Goal: Information Seeking & Learning: Learn about a topic

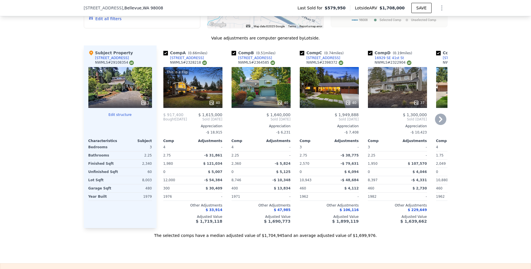
scroll to position [609, 0]
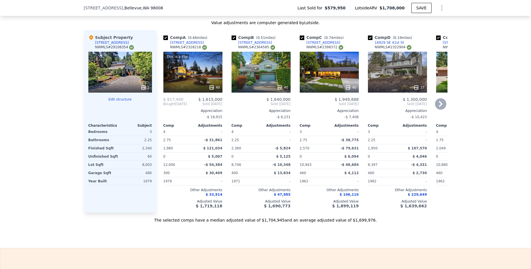
click at [441, 105] on icon at bounding box center [440, 104] width 3 height 6
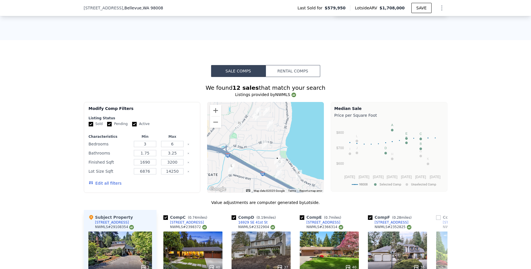
scroll to position [430, 0]
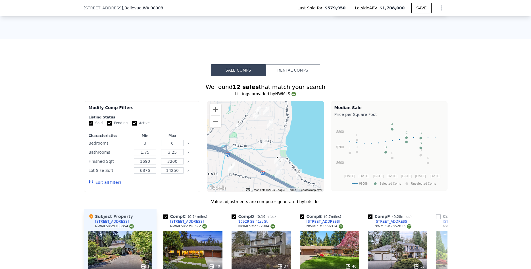
drag, startPoint x: 109, startPoint y: 124, endPoint x: 114, endPoint y: 123, distance: 5.3
click at [109, 124] on input "Pending" at bounding box center [109, 123] width 5 height 5
checkbox input "false"
click at [132, 123] on input "Active" at bounding box center [134, 123] width 5 height 5
checkbox input "false"
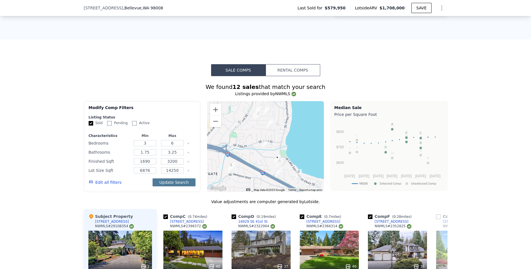
click at [175, 184] on button "Update Search" at bounding box center [174, 182] width 43 height 8
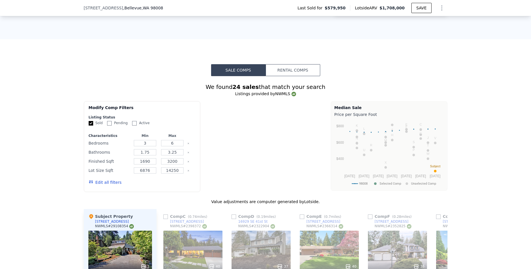
checkbox input "false"
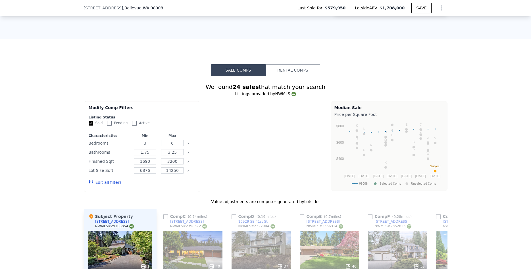
checkbox input "false"
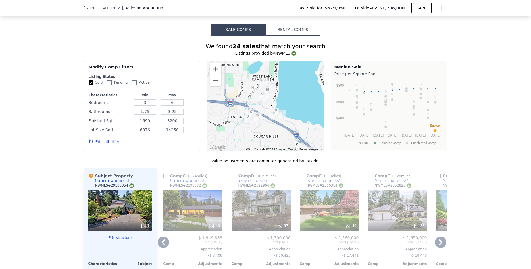
scroll to position [501, 0]
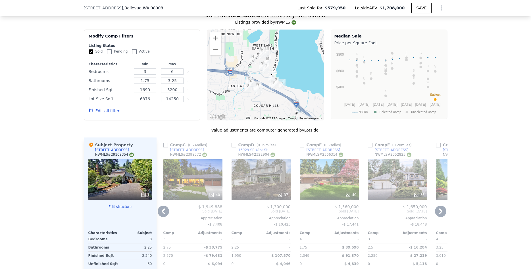
click at [61, 135] on div "We found 24 sales that match your search Listings provided by NWMLS Filters Map…" at bounding box center [265, 168] width 531 height 326
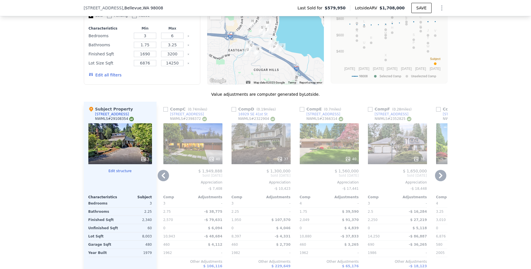
scroll to position [573, 0]
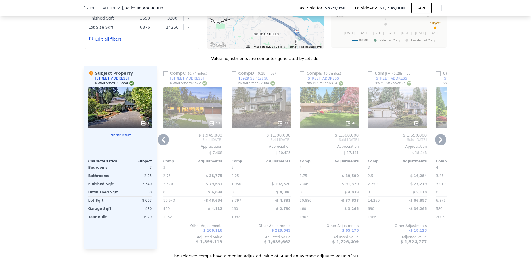
click at [234, 76] on input "checkbox" at bounding box center [234, 73] width 5 height 5
checkbox input "true"
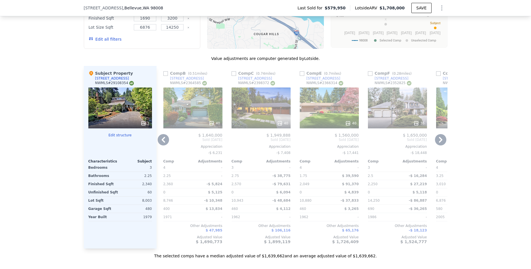
click at [234, 74] on input "checkbox" at bounding box center [234, 73] width 5 height 5
checkbox input "true"
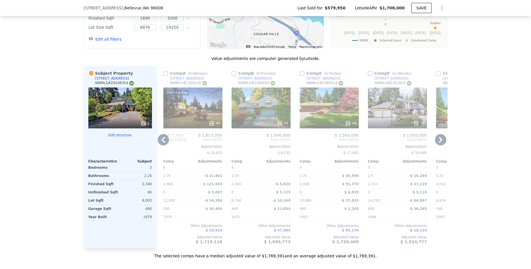
click at [234, 74] on input "checkbox" at bounding box center [234, 73] width 5 height 5
checkbox input "true"
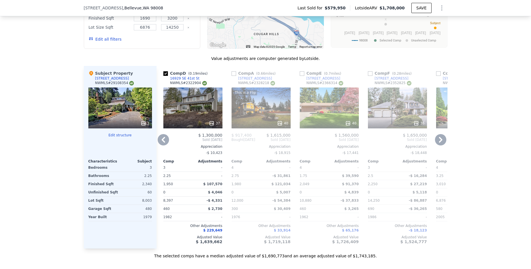
click at [234, 74] on input "checkbox" at bounding box center [234, 73] width 5 height 5
checkbox input "true"
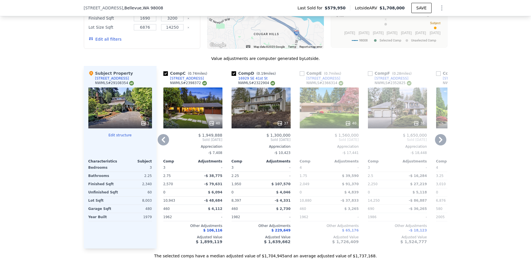
click at [165, 74] on input "checkbox" at bounding box center [165, 73] width 5 height 5
checkbox input "false"
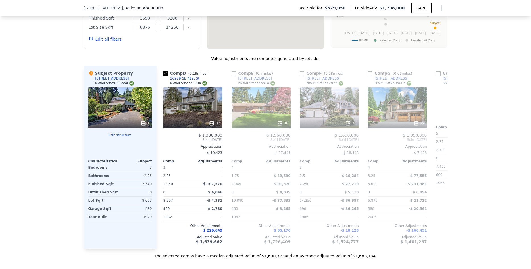
scroll to position [0, 1359]
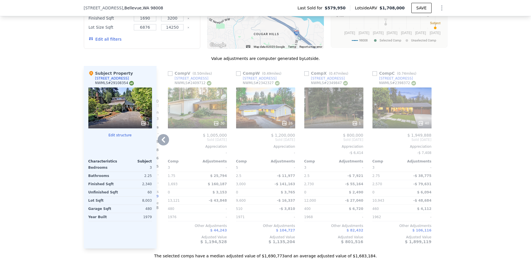
click at [238, 75] on input "checkbox" at bounding box center [238, 73] width 5 height 5
checkbox input "true"
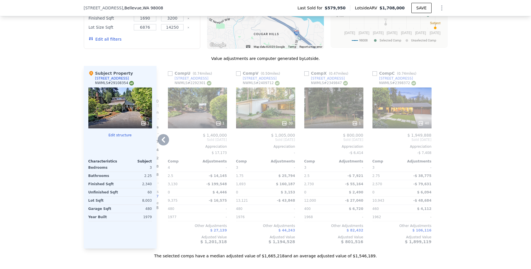
click at [238, 74] on input "checkbox" at bounding box center [238, 73] width 5 height 5
checkbox input "true"
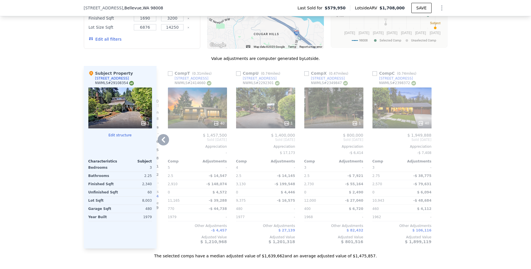
click at [171, 75] on input "checkbox" at bounding box center [170, 73] width 5 height 5
checkbox input "true"
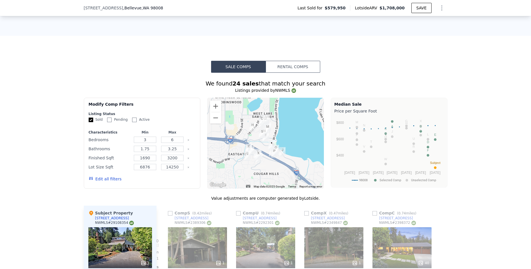
scroll to position [394, 0]
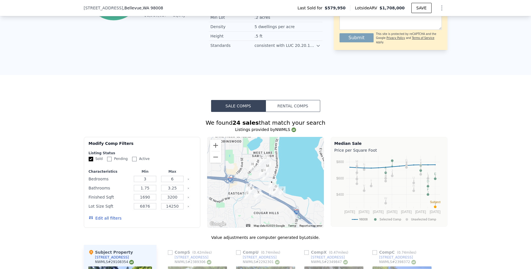
click at [109, 219] on button "Edit all filters" at bounding box center [105, 218] width 33 height 6
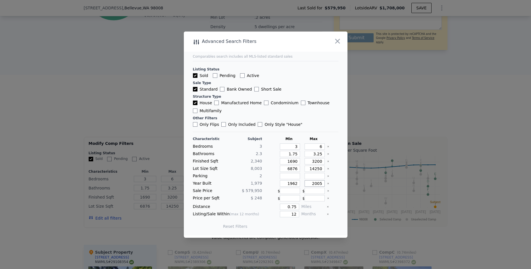
drag, startPoint x: 311, startPoint y: 184, endPoint x: 342, endPoint y: 185, distance: 31.0
click at [325, 185] on input "2005" at bounding box center [315, 183] width 20 height 6
type input "1985"
click at [299, 116] on div "Other Filters" at bounding box center [265, 118] width 145 height 5
drag, startPoint x: 291, startPoint y: 213, endPoint x: 302, endPoint y: 212, distance: 11.4
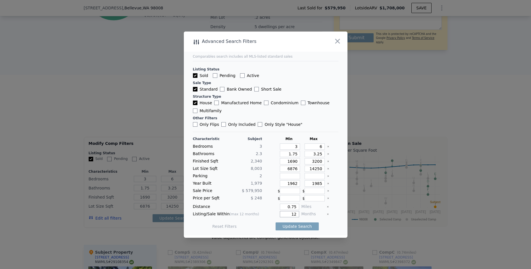
click at [299, 212] on input "12" at bounding box center [289, 214] width 19 height 6
type input "6"
click at [301, 227] on button "Update Search" at bounding box center [297, 226] width 43 height 8
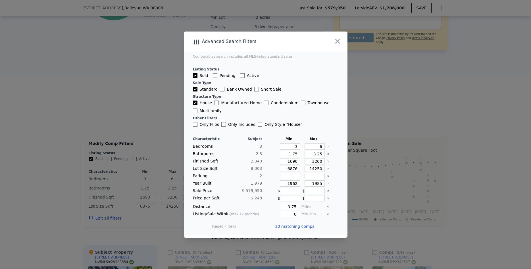
scroll to position [0, 405]
click at [338, 43] on icon "button" at bounding box center [338, 41] width 8 height 8
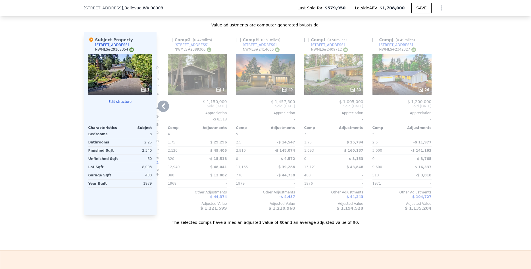
scroll to position [609, 0]
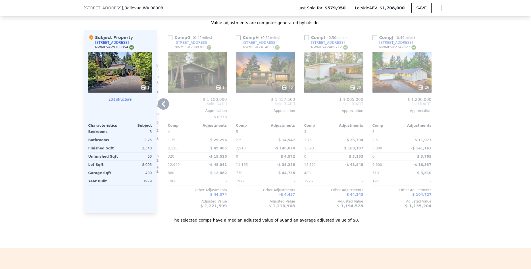
click at [166, 104] on icon at bounding box center [163, 103] width 11 height 11
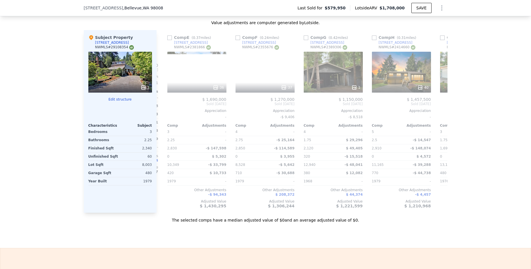
scroll to position [0, 268]
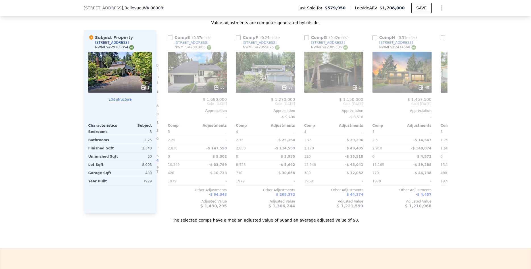
click at [166, 104] on div "Comp E ( 0.37 miles) [STREET_ADDRESS] # 2381866 36 $ 1,690,000 Sold [DATE] Appr…" at bounding box center [198, 121] width 64 height 183
click at [165, 107] on icon at bounding box center [163, 103] width 11 height 11
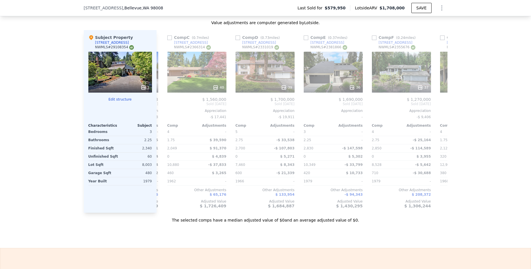
scroll to position [0, 132]
click at [165, 107] on div "Comp A ( 0.51 miles) [STREET_ADDRESS] # 2364585 40 $ 1,640,000 Sold [DATE] Appr…" at bounding box center [302, 121] width 291 height 183
click at [165, 107] on icon at bounding box center [163, 103] width 11 height 11
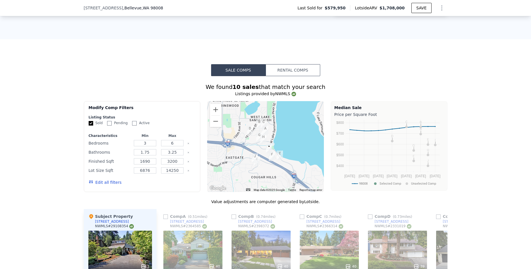
scroll to position [501, 0]
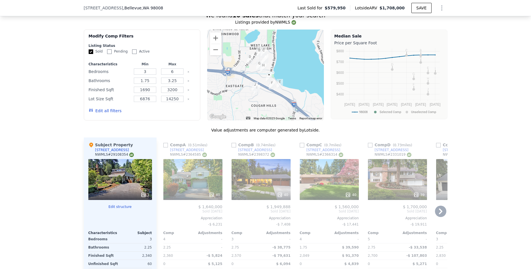
click at [167, 146] on input "checkbox" at bounding box center [165, 145] width 5 height 5
checkbox input "true"
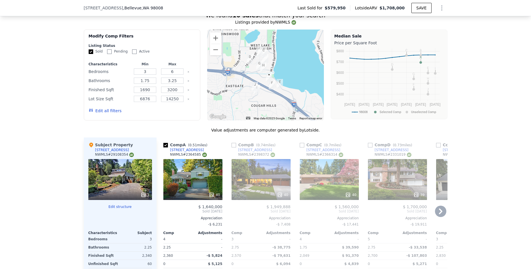
click at [235, 145] on input "checkbox" at bounding box center [234, 145] width 5 height 5
checkbox input "true"
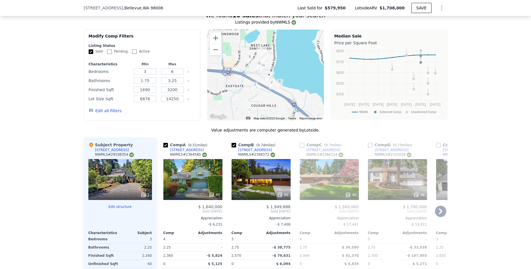
click at [303, 146] on input "checkbox" at bounding box center [302, 145] width 5 height 5
checkbox input "true"
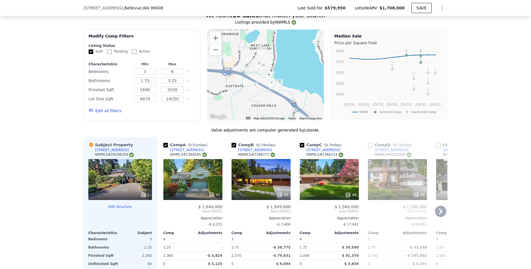
click at [370, 145] on input "checkbox" at bounding box center [370, 145] width 5 height 5
checkbox input "true"
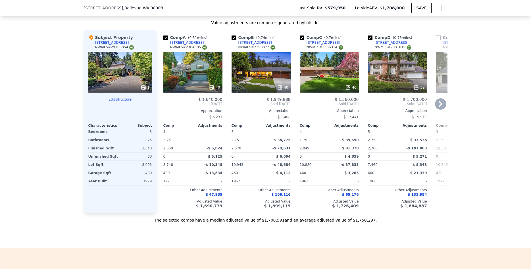
scroll to position [573, 0]
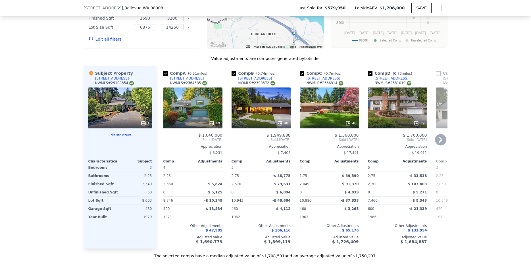
click at [443, 138] on icon at bounding box center [440, 139] width 11 height 11
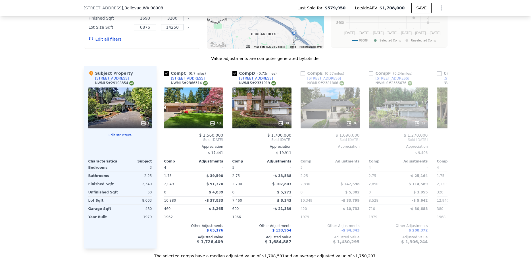
scroll to position [0, 136]
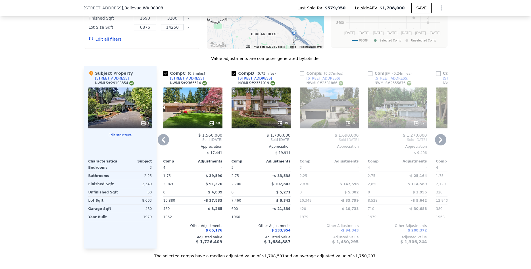
click at [443, 138] on icon at bounding box center [440, 139] width 11 height 11
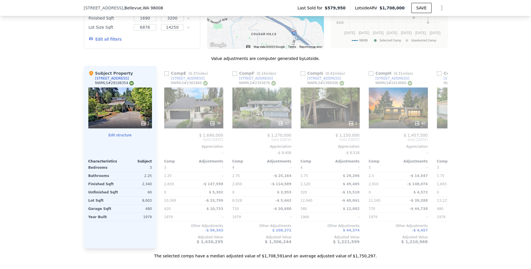
scroll to position [0, 273]
click at [164, 140] on icon at bounding box center [163, 139] width 11 height 11
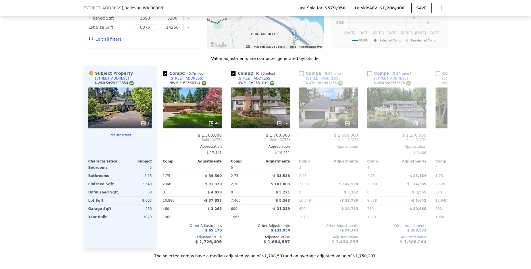
scroll to position [0, 136]
click at [164, 140] on icon at bounding box center [163, 139] width 11 height 11
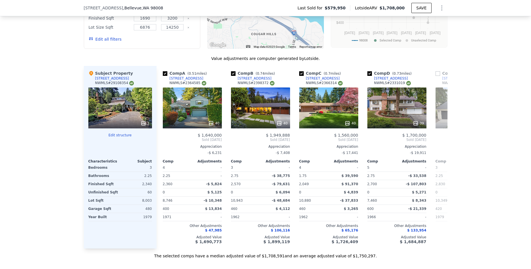
scroll to position [0, 0]
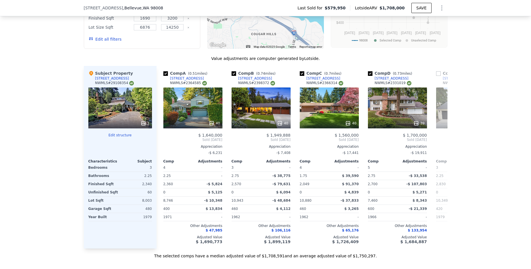
click at [164, 140] on span "Sold [DATE]" at bounding box center [192, 140] width 59 height 5
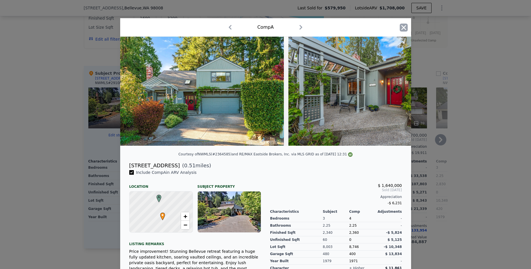
click at [404, 29] on icon "button" at bounding box center [404, 28] width 8 height 8
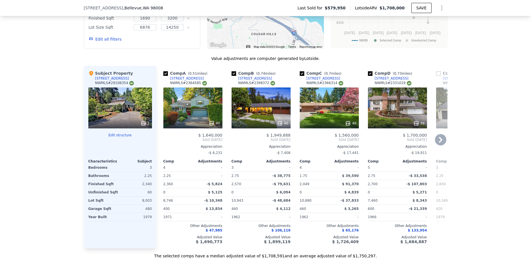
click at [437, 73] on input "checkbox" at bounding box center [438, 73] width 5 height 5
checkbox input "true"
click at [440, 139] on icon at bounding box center [440, 139] width 11 height 11
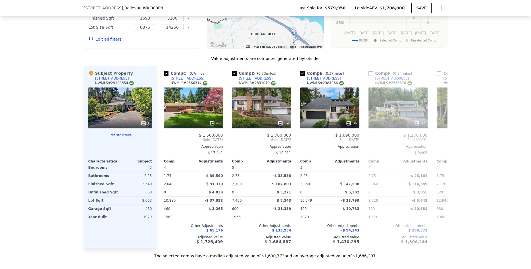
scroll to position [0, 136]
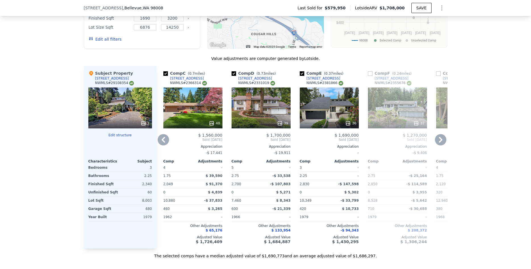
click at [440, 139] on icon at bounding box center [440, 139] width 11 height 11
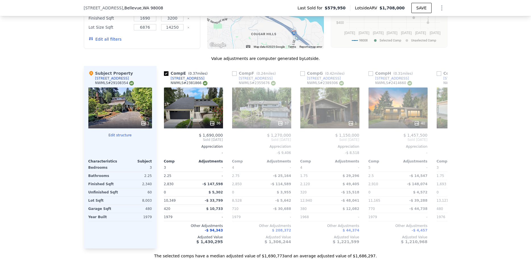
scroll to position [0, 273]
click at [164, 136] on icon at bounding box center [163, 139] width 11 height 11
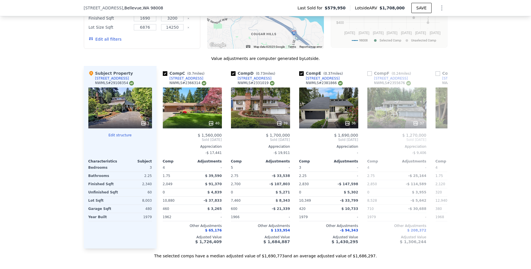
scroll to position [0, 136]
click at [164, 136] on div "$ 1,560,000" at bounding box center [192, 135] width 59 height 5
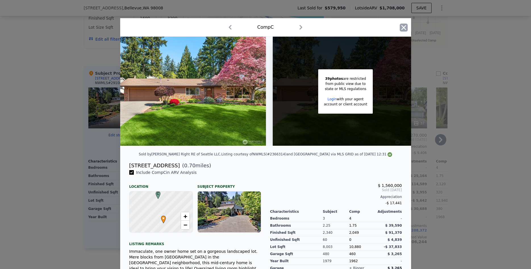
click at [405, 27] on icon "button" at bounding box center [403, 27] width 5 height 5
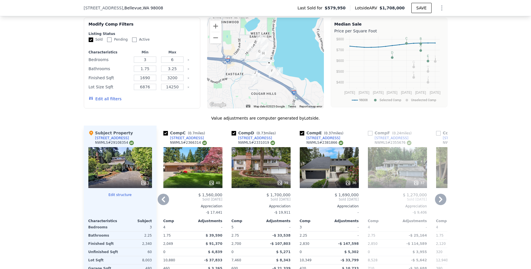
scroll to position [501, 0]
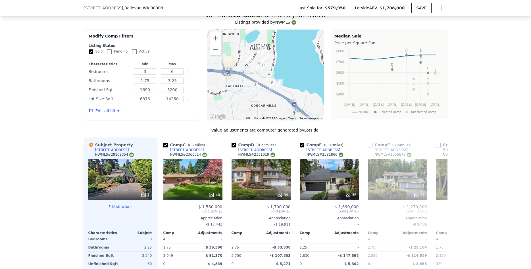
click at [106, 111] on button "Edit all filters" at bounding box center [105, 111] width 33 height 6
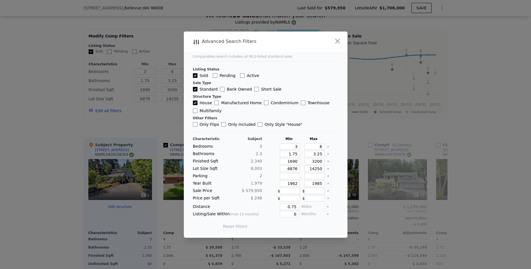
click at [195, 126] on input "Only Flips" at bounding box center [195, 124] width 5 height 5
click at [299, 225] on button "Update Search" at bounding box center [297, 226] width 43 height 8
click at [197, 127] on form "Listing Status Sold Pending Active Sale Type Standard Bank Owned Short Sale Str…" at bounding box center [265, 147] width 145 height 176
click at [196, 126] on input "Only Flips" at bounding box center [195, 124] width 5 height 5
checkbox input "false"
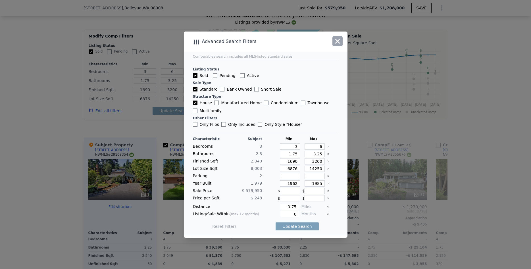
click at [337, 40] on icon "button" at bounding box center [337, 41] width 5 height 5
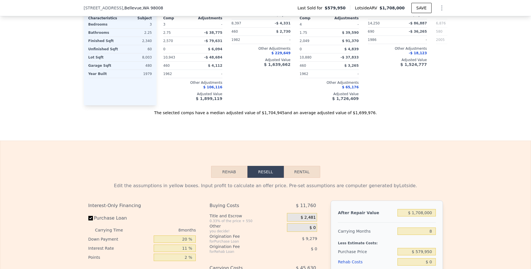
checkbox input "true"
checkbox input "false"
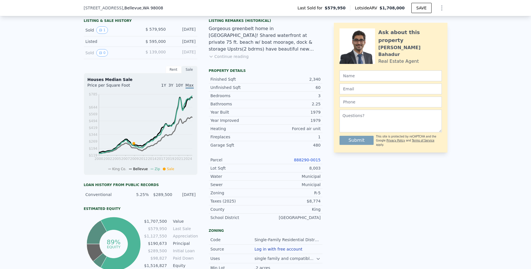
scroll to position [0, 0]
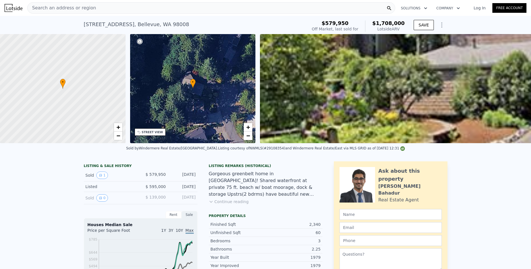
click at [68, 86] on div at bounding box center [62, 88] width 151 height 131
click at [114, 9] on div "Search an address or region" at bounding box center [211, 7] width 368 height 11
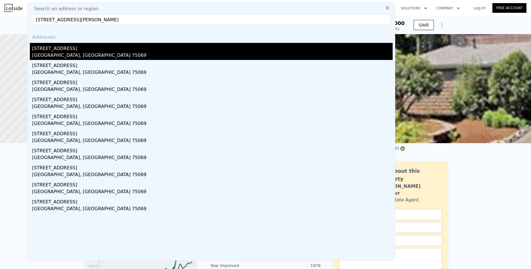
type input "[STREET_ADDRESS][PERSON_NAME]"
click at [50, 52] on div "[STREET_ADDRESS]" at bounding box center [212, 47] width 361 height 9
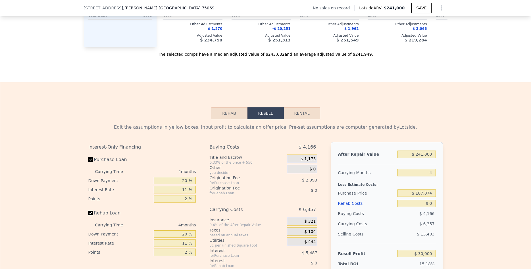
scroll to position [680, 0]
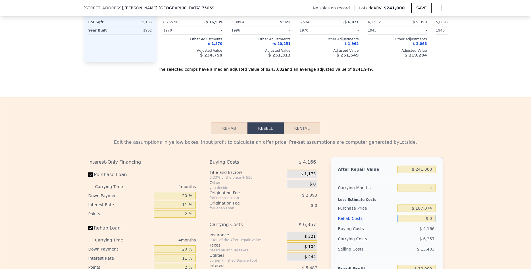
drag, startPoint x: 416, startPoint y: 219, endPoint x: 451, endPoint y: 223, distance: 35.5
click at [436, 222] on input "$ 0" at bounding box center [416, 218] width 38 height 7
type input "$ 1"
type input "$ 29,999"
type input "$ 10"
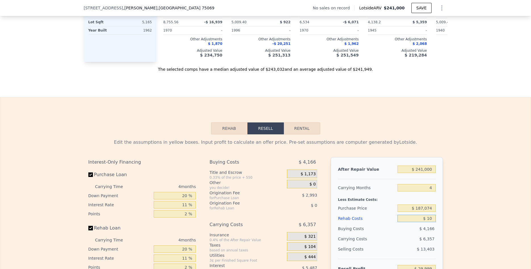
type input "$ 29,990"
type input "$ 100"
type input "$ 29,894"
type input "$ 1,000"
type input "$ 28,956"
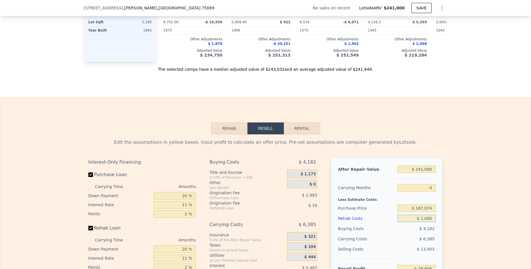
type input "$ 10,000"
type input "$ 19,548"
type input "$ 100,000"
type input "-$ 74,532"
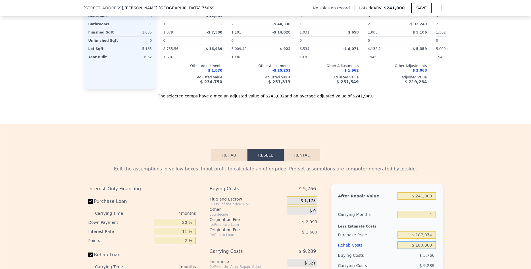
scroll to position [644, 0]
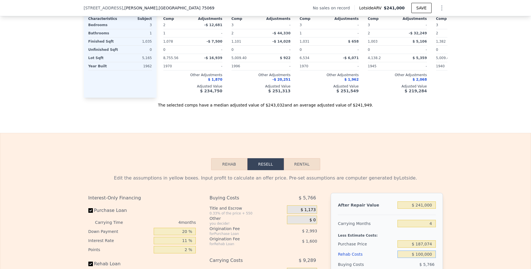
type input "$ 100,000"
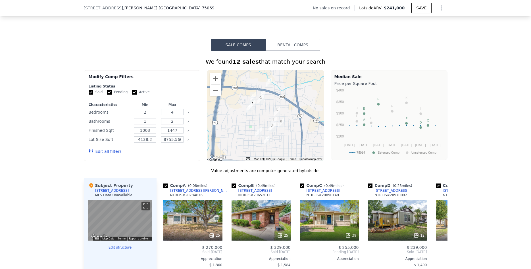
scroll to position [394, 0]
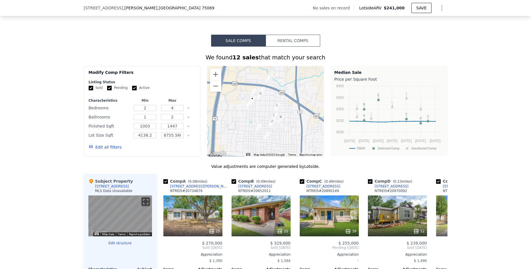
click at [103, 148] on button "Edit all filters" at bounding box center [105, 147] width 33 height 6
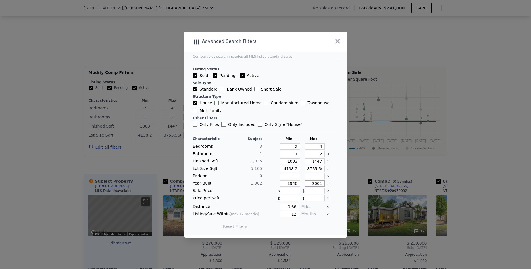
drag, startPoint x: 322, startPoint y: 184, endPoint x: 312, endPoint y: 184, distance: 10.2
click at [312, 184] on input "2001" at bounding box center [315, 183] width 20 height 6
type input "1975"
click at [293, 72] on div "Listing Status Sold Pending Active Sale Type Standard Bank Owned Short Sale Str…" at bounding box center [265, 94] width 145 height 66
click at [307, 226] on button "Update Search" at bounding box center [297, 226] width 43 height 8
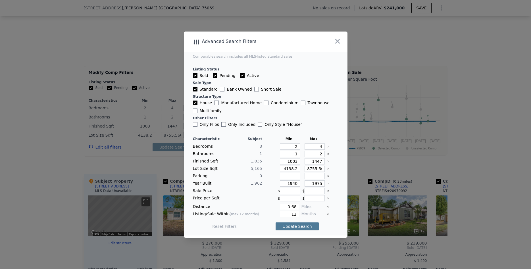
click at [307, 226] on button "Update Search" at bounding box center [297, 226] width 43 height 8
type input "4138"
drag, startPoint x: 324, startPoint y: 168, endPoint x: 298, endPoint y: 170, distance: 25.6
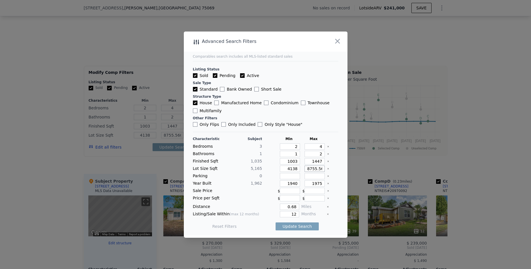
click at [298, 170] on div "Lot Size Sqft 5,165 4138 8755.560000000001" at bounding box center [265, 169] width 145 height 6
type input "5000000001"
type input "50000000001"
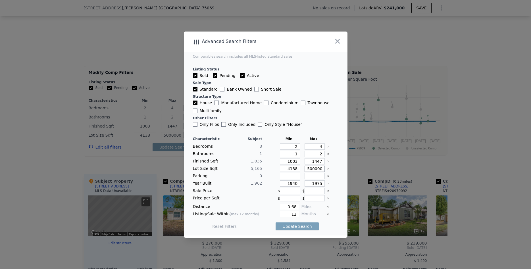
type input "500000000001"
type input "50000000001"
type input "5000000001"
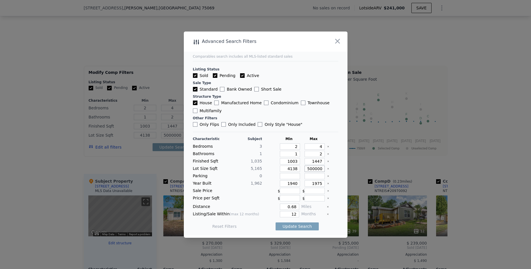
type input "5000000001"
type input "500000001"
click at [322, 170] on input "500000001" at bounding box center [315, 169] width 20 height 6
type input "50000001"
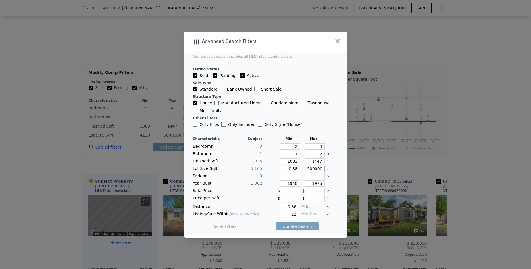
type input "50000001"
type input "5000001"
type input "500001"
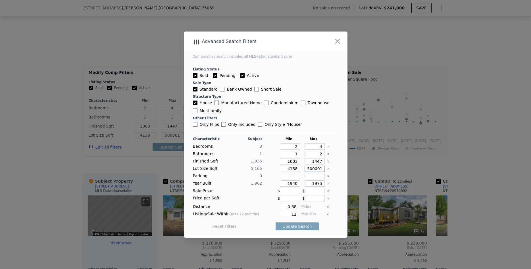
type input "50001"
type input "5001"
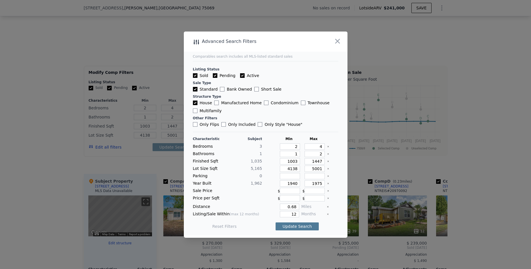
click at [301, 225] on button "Update Search" at bounding box center [297, 226] width 43 height 8
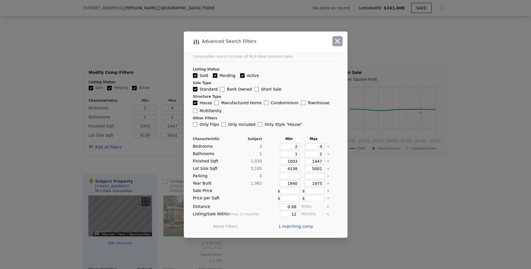
click at [337, 40] on icon "button" at bounding box center [337, 41] width 5 height 5
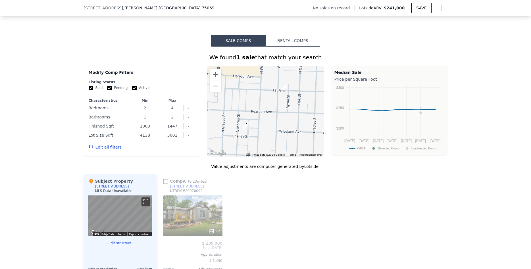
click at [167, 182] on input "checkbox" at bounding box center [165, 181] width 5 height 5
checkbox input "true"
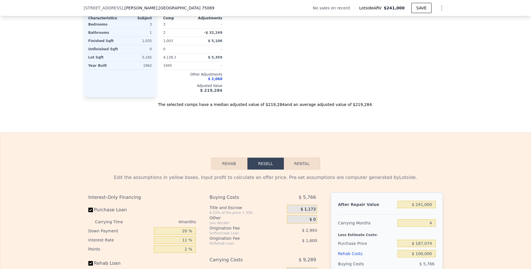
scroll to position [644, 0]
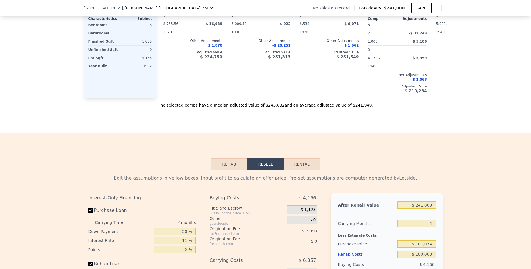
type input "4138.2"
type input "8755.560000000001"
type input "$ 0"
type input "$ 30,000"
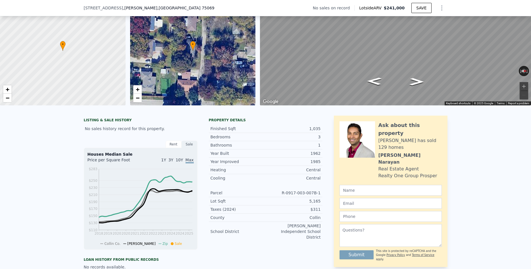
scroll to position [0, 0]
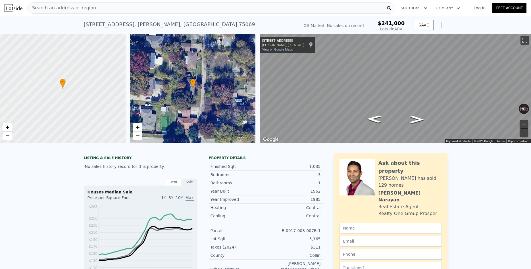
click at [114, 10] on div "Search an address or region" at bounding box center [211, 7] width 368 height 11
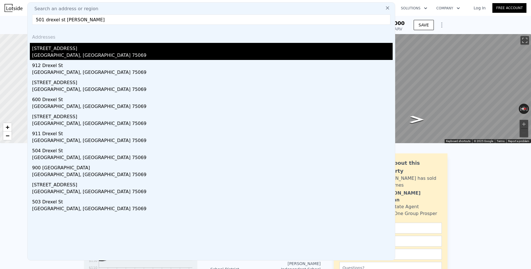
type input "501 drexel st [PERSON_NAME]"
click at [42, 51] on div "[STREET_ADDRESS]" at bounding box center [212, 47] width 361 height 9
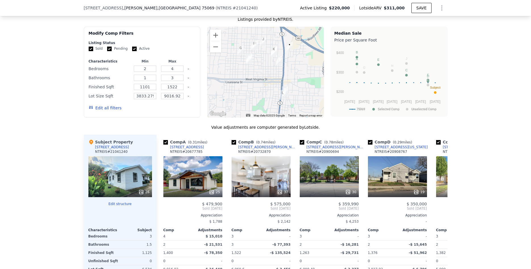
scroll to position [394, 0]
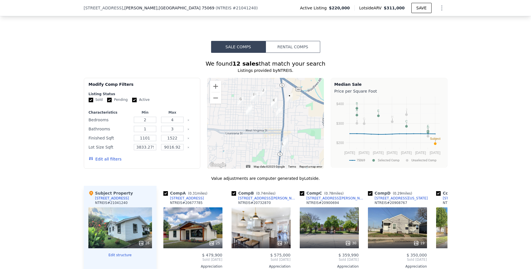
click at [108, 156] on button "Edit all filters" at bounding box center [105, 159] width 33 height 6
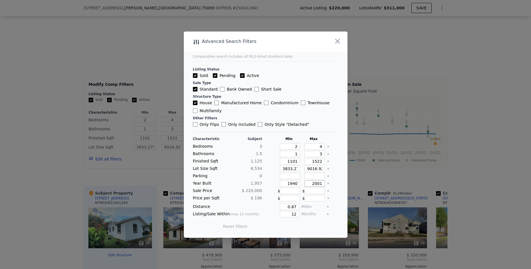
drag, startPoint x: 311, startPoint y: 184, endPoint x: 326, endPoint y: 184, distance: 14.5
click at [325, 184] on input "2001" at bounding box center [315, 183] width 20 height 6
click at [245, 178] on div "0" at bounding box center [246, 176] width 34 height 6
click at [297, 168] on input "3833.2799999999997" at bounding box center [290, 169] width 20 height 6
click at [317, 183] on input "170" at bounding box center [315, 183] width 20 height 6
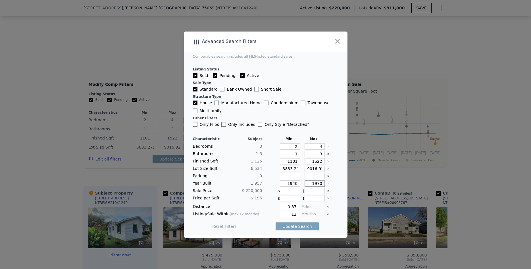
type input "1970"
click at [298, 168] on input "3833.2799999999997" at bounding box center [290, 169] width 20 height 6
type input "3833.279999999997"
type input "3833.29999999997"
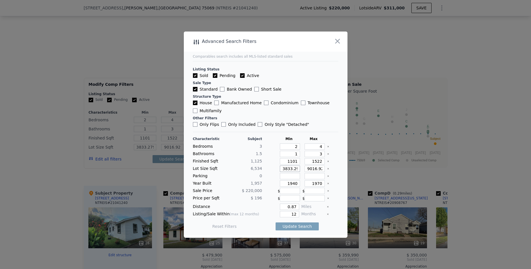
type input "3833.29999999997"
type input "3833.2999999997"
type input "3833.299999997"
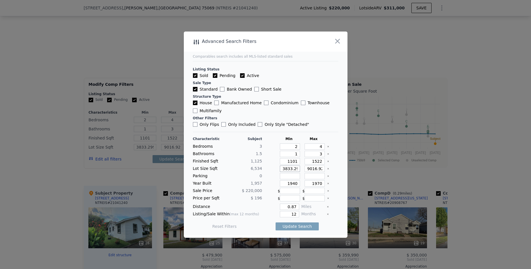
click at [297, 168] on input "3833.299999997" at bounding box center [290, 169] width 20 height 6
type input "3833.29999997"
type input "3833.2999997"
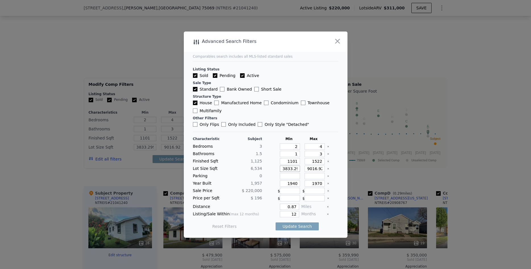
type input "3833.299997"
type input "3833.29997"
type input "3833.2997"
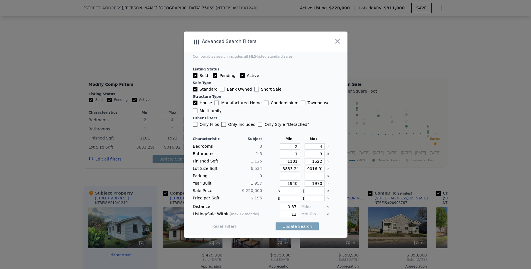
type input "3833.2997"
type input "3833.297"
type input "3833.27"
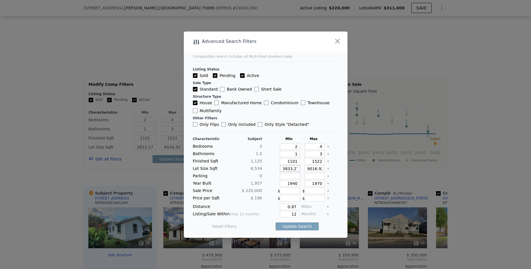
click at [297, 168] on input "3833.27" at bounding box center [290, 169] width 20 height 6
type input "3833.27"
click at [321, 168] on input "9016.92" at bounding box center [315, 169] width 20 height 6
click at [329, 168] on icon "Clear" at bounding box center [328, 169] width 2 height 2
click at [290, 170] on input "number" at bounding box center [290, 169] width 20 height 6
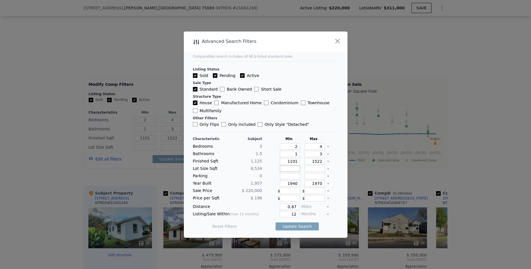
type input "5"
type input "58"
type input "5800"
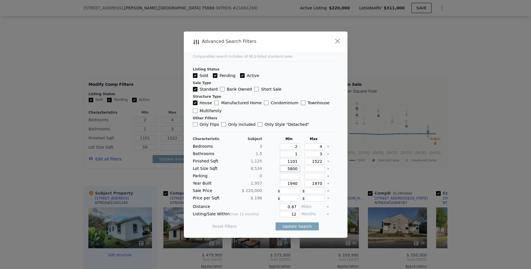
type input "580"
type input "5800"
click at [318, 170] on input "number" at bounding box center [315, 169] width 20 height 6
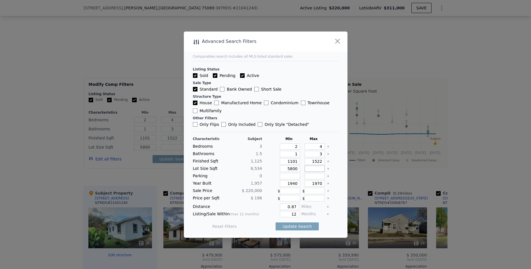
type input "7"
type input "75"
type input "750"
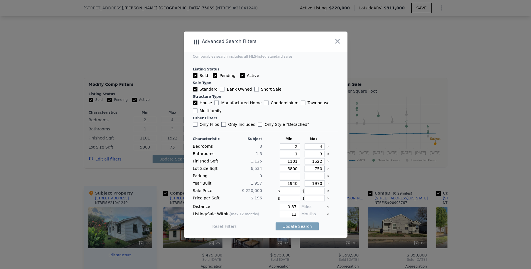
type input "750"
type input "7500"
click at [290, 226] on button "Update Search" at bounding box center [297, 226] width 43 height 8
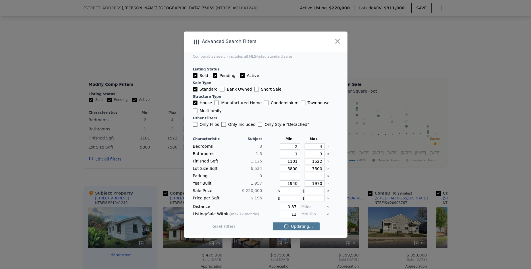
checkbox input "false"
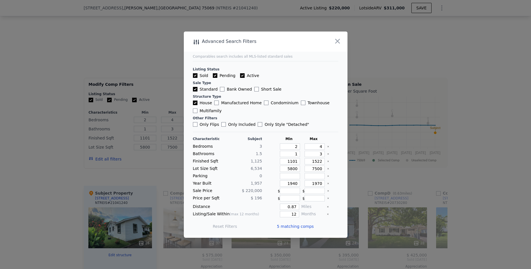
click at [214, 75] on input "Pending" at bounding box center [215, 75] width 5 height 5
checkbox input "false"
click at [241, 76] on input "Active" at bounding box center [242, 75] width 5 height 5
checkbox input "false"
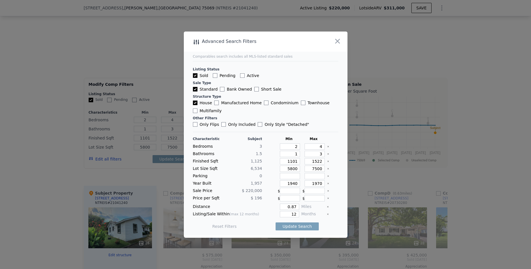
checkbox input "false"
click at [297, 226] on button "Update Search" at bounding box center [297, 226] width 43 height 8
click at [336, 40] on icon "button" at bounding box center [338, 41] width 8 height 8
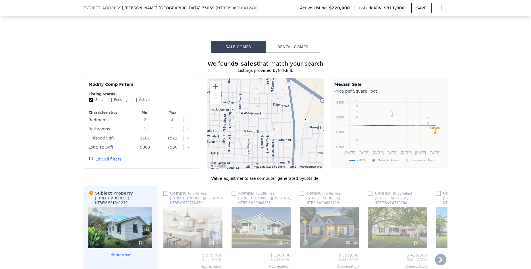
click at [166, 191] on input "checkbox" at bounding box center [165, 193] width 5 height 5
checkbox input "true"
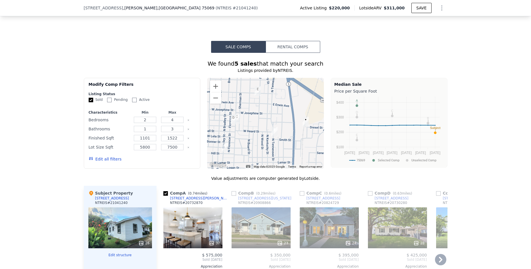
click at [235, 191] on input "checkbox" at bounding box center [234, 193] width 5 height 5
checkbox input "true"
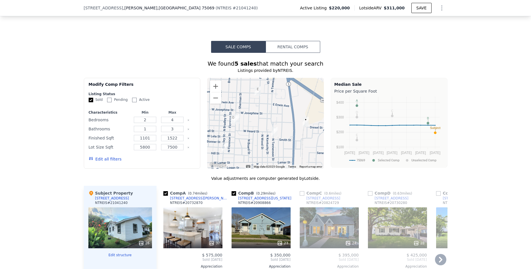
click at [301, 191] on input "checkbox" at bounding box center [302, 193] width 5 height 5
checkbox input "true"
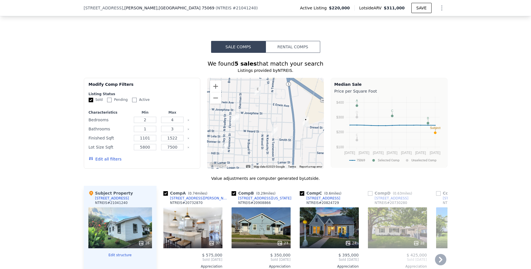
click at [375, 190] on div "Comp D ( 0.63 miles)" at bounding box center [391, 193] width 47 height 6
click at [371, 191] on input "checkbox" at bounding box center [370, 193] width 5 height 5
checkbox input "true"
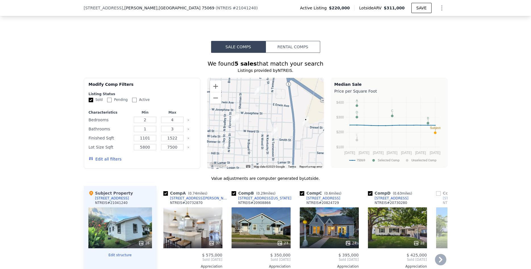
click at [439, 191] on input "checkbox" at bounding box center [438, 193] width 5 height 5
checkbox input "true"
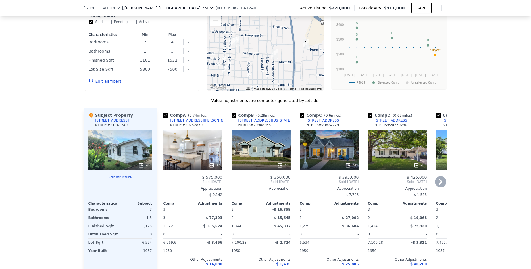
scroll to position [501, 0]
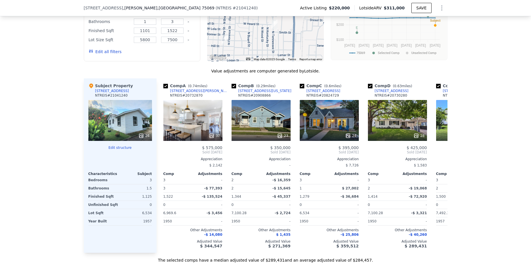
drag, startPoint x: 407, startPoint y: 8, endPoint x: 389, endPoint y: 7, distance: 18.5
click at [389, 7] on div "Lotside ARV $311,000" at bounding box center [382, 8] width 57 height 6
drag, startPoint x: 360, startPoint y: 257, endPoint x: 336, endPoint y: 257, distance: 23.6
click at [336, 257] on div "Sale Comps Rental Comps We found 5 sales that match your search Listings provid…" at bounding box center [265, 99] width 531 height 380
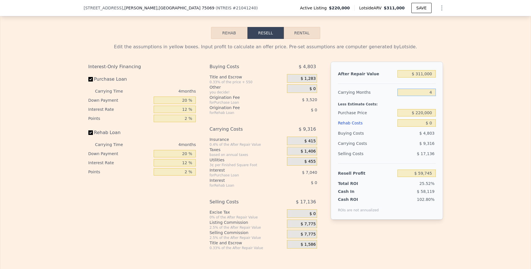
drag, startPoint x: 414, startPoint y: 89, endPoint x: 443, endPoint y: 89, distance: 28.7
click at [436, 89] on input "4" at bounding box center [416, 92] width 38 height 7
type input "6"
type input "$ 55,087"
type input "6"
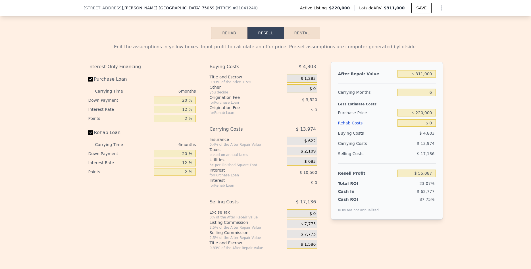
click at [458, 119] on div "Edit the assumptions in yellow boxes. Input profit to calculate an offer price.…" at bounding box center [265, 144] width 530 height 211
drag, startPoint x: 411, startPoint y: 69, endPoint x: 448, endPoint y: 68, distance: 37.2
click at [436, 70] on input "$ 311,000" at bounding box center [416, 73] width 38 height 7
type input "$ 3"
type input "-$ 238,702"
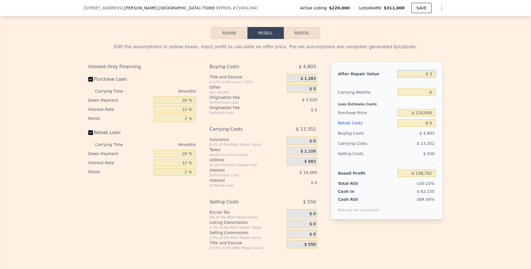
type input "$ 30"
type input "-$ 238,677"
type input "$ 300"
type input "-$ 238,423"
type input "$ 3,000"
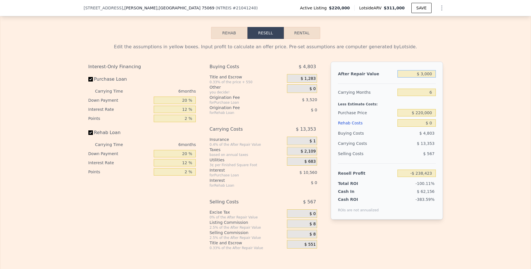
type input "-$ 235,871"
type input "$ 30,000"
type input "-$ 210,365"
type input "$ 300,000"
type input "$ 44,696"
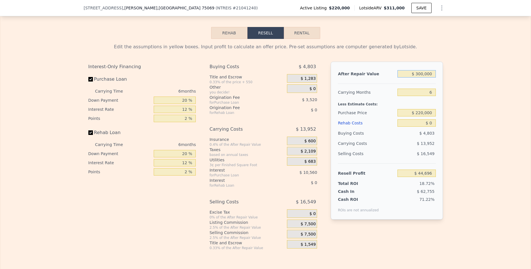
type input "$ 300,000"
drag, startPoint x: 421, startPoint y: 115, endPoint x: 445, endPoint y: 114, distance: 24.2
click at [436, 119] on input "$ 0" at bounding box center [416, 122] width 38 height 7
type input "$ 5"
type input "$ 44,691"
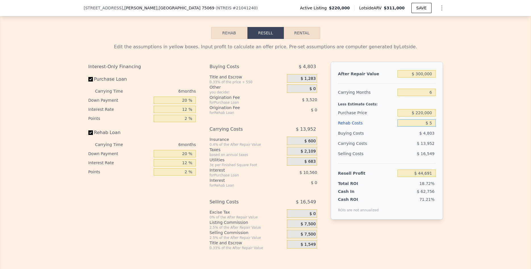
type input "$ 50"
type input "$ 44,645"
type input "$ 500"
type input "$ 44,164"
type input "$ 5,000"
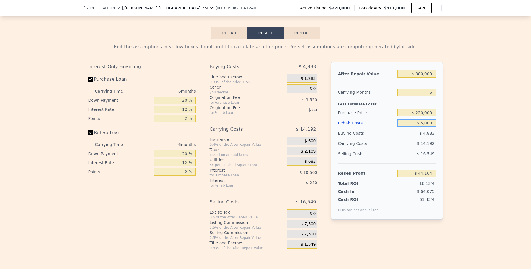
type input "$ 39,376"
type input "$ 50,000"
type input "-$ 8,504"
type input "$ 50,000"
click at [476, 123] on div "Edit the assumptions in yellow boxes. Input profit to calculate an offer price.…" at bounding box center [265, 144] width 530 height 211
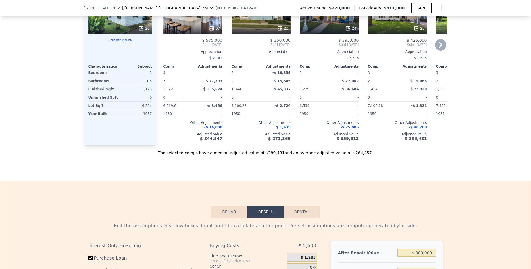
scroll to position [501, 0]
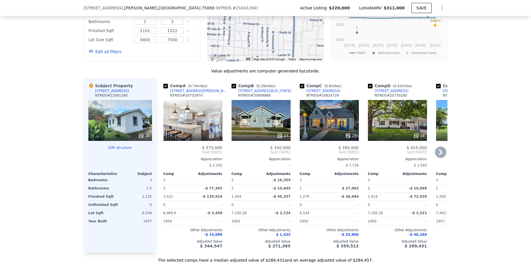
click at [196, 121] on div "37" at bounding box center [192, 120] width 59 height 41
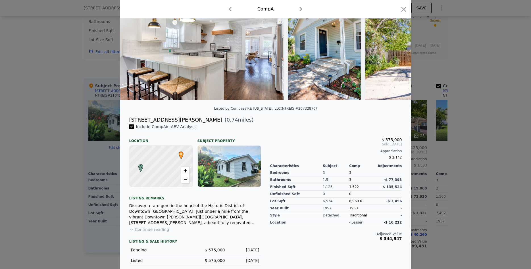
scroll to position [47, 0]
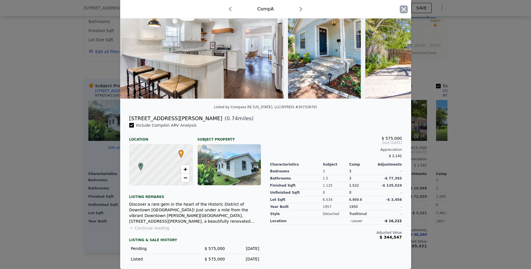
click at [403, 11] on icon "button" at bounding box center [404, 9] width 8 height 8
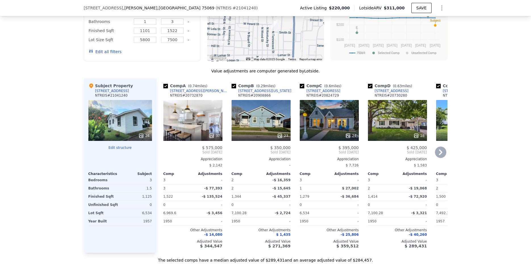
click at [269, 115] on div "23" at bounding box center [261, 120] width 59 height 41
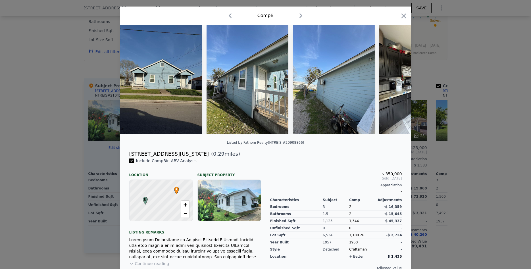
scroll to position [47, 0]
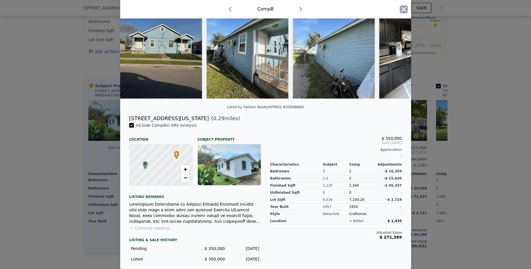
click at [406, 9] on icon "button" at bounding box center [404, 9] width 8 height 8
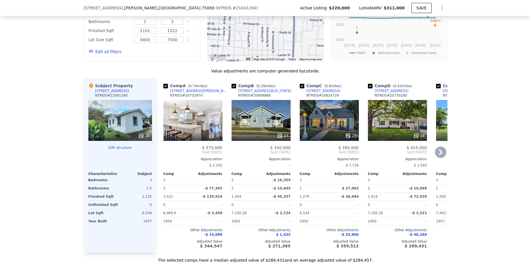
click at [326, 111] on div "24" at bounding box center [329, 120] width 59 height 41
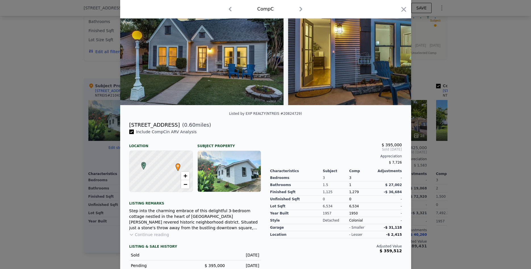
scroll to position [66, 0]
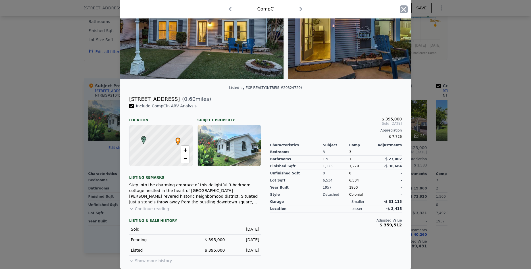
click at [403, 8] on icon "button" at bounding box center [404, 9] width 8 height 8
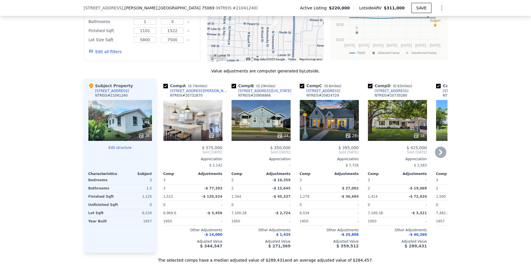
click at [381, 117] on div "28" at bounding box center [397, 120] width 59 height 41
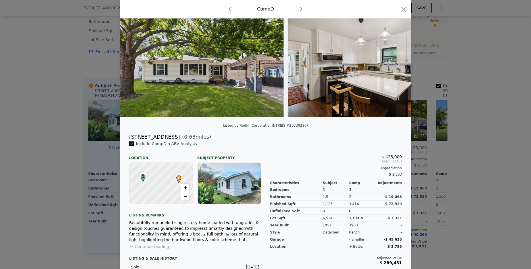
scroll to position [58, 0]
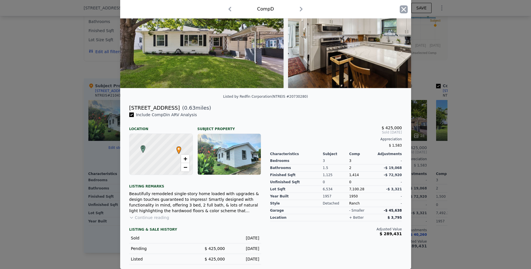
click at [404, 10] on icon "button" at bounding box center [404, 9] width 8 height 8
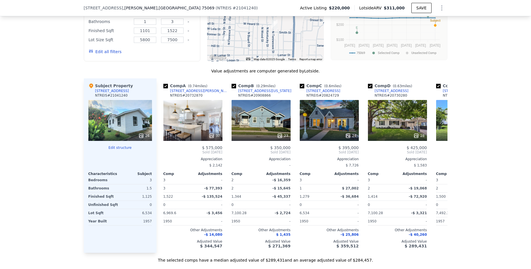
click at [123, 111] on div "26" at bounding box center [120, 120] width 64 height 41
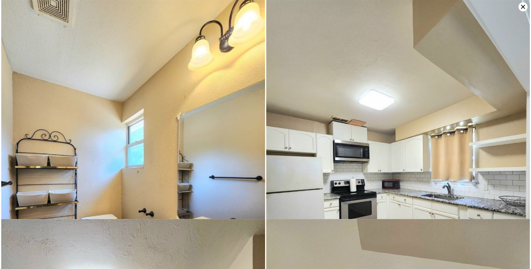
scroll to position [1316, 0]
